Goal: Navigation & Orientation: Understand site structure

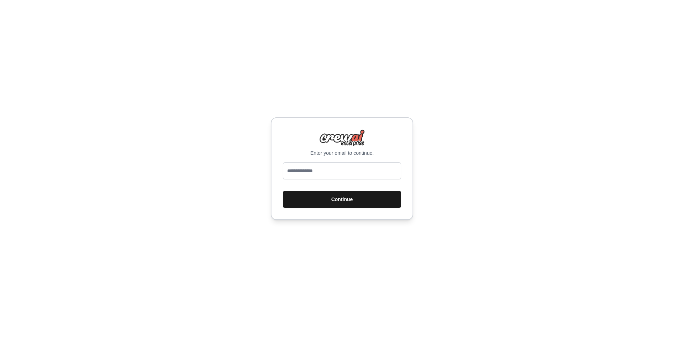
click at [359, 198] on button "Continue" at bounding box center [342, 199] width 118 height 17
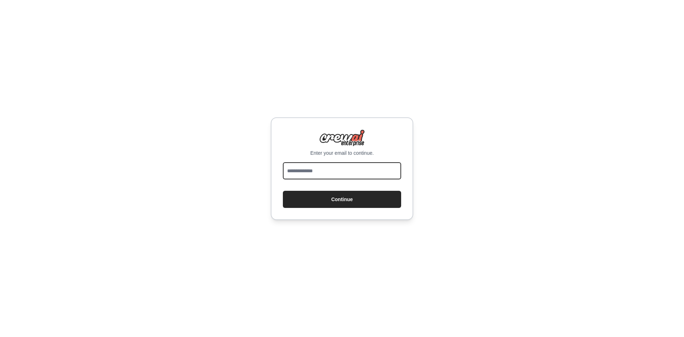
click at [340, 175] on input "email" at bounding box center [342, 170] width 118 height 17
click at [376, 174] on input "email" at bounding box center [342, 170] width 118 height 17
drag, startPoint x: 308, startPoint y: 170, endPoint x: 275, endPoint y: 170, distance: 33.5
click at [275, 170] on div "**********" at bounding box center [342, 168] width 142 height 103
type input "**********"
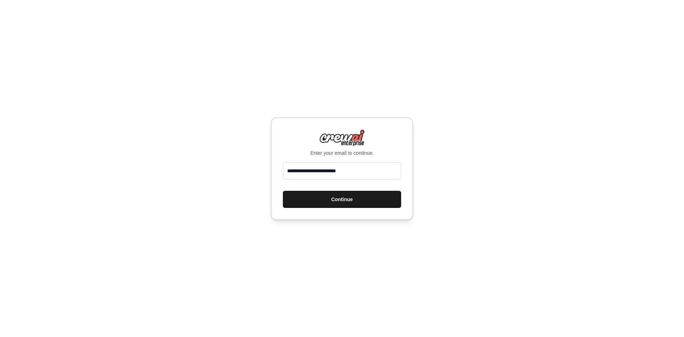
click at [332, 201] on button "Continue" at bounding box center [342, 199] width 118 height 17
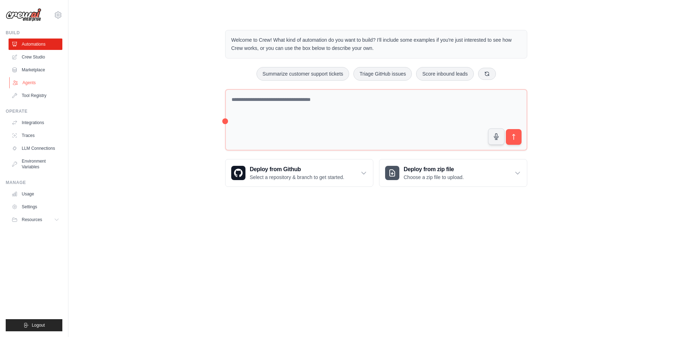
click at [45, 84] on link "Agents" at bounding box center [36, 82] width 54 height 11
click at [31, 79] on link "Agents" at bounding box center [36, 82] width 54 height 11
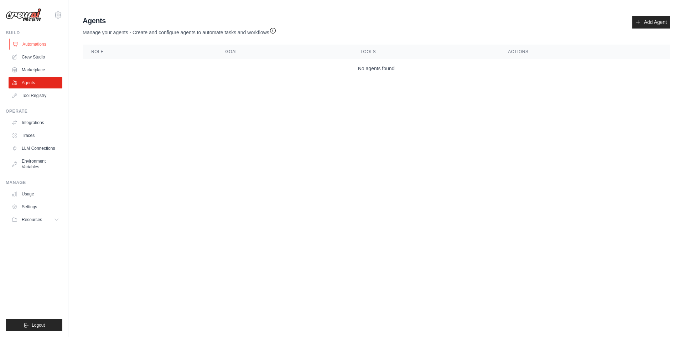
click at [34, 42] on link "Automations" at bounding box center [36, 43] width 54 height 11
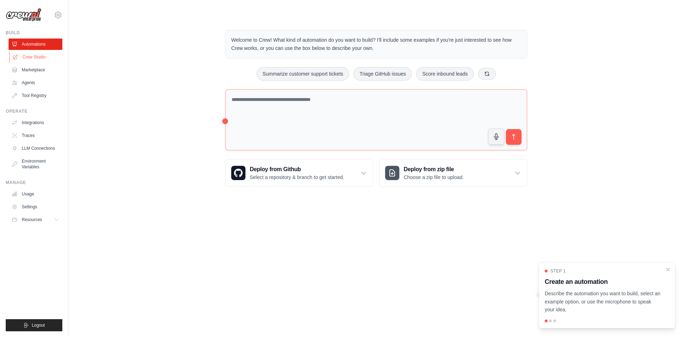
click at [33, 55] on link "Crew Studio" at bounding box center [36, 56] width 54 height 11
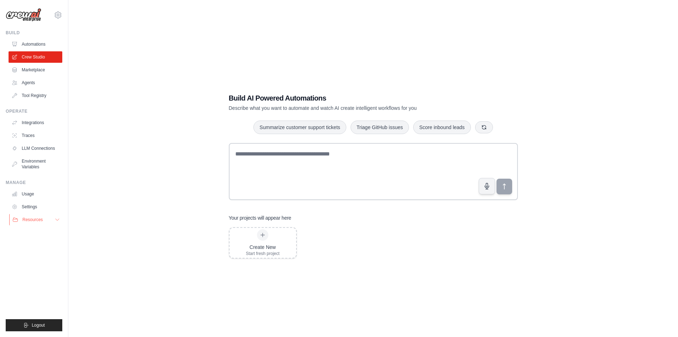
click at [37, 217] on span "Resources" at bounding box center [32, 220] width 20 height 6
click at [95, 254] on div "Build AI Powered Automations Describe what you want to automate and watch AI cr…" at bounding box center [373, 175] width 587 height 337
